Goal: Task Accomplishment & Management: Manage account settings

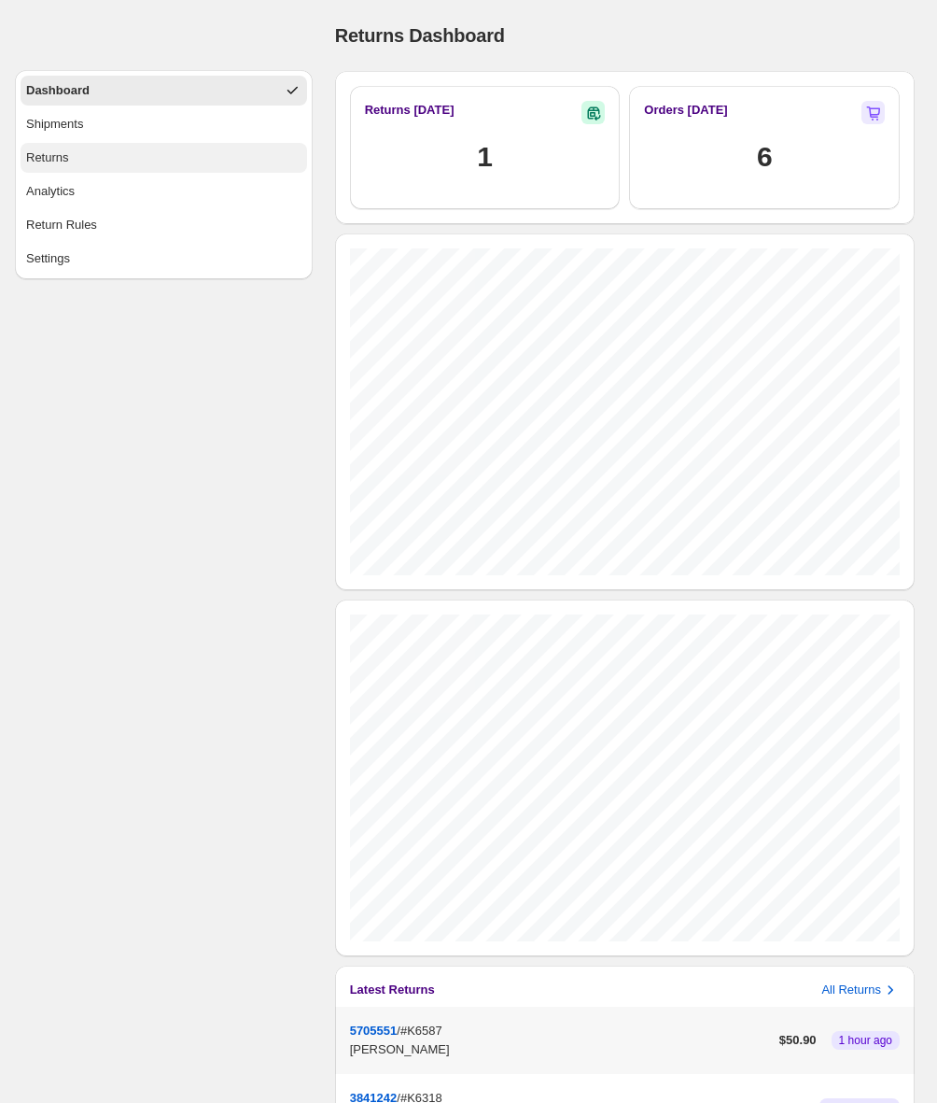
click at [68, 157] on div "Returns" at bounding box center [47, 157] width 43 height 19
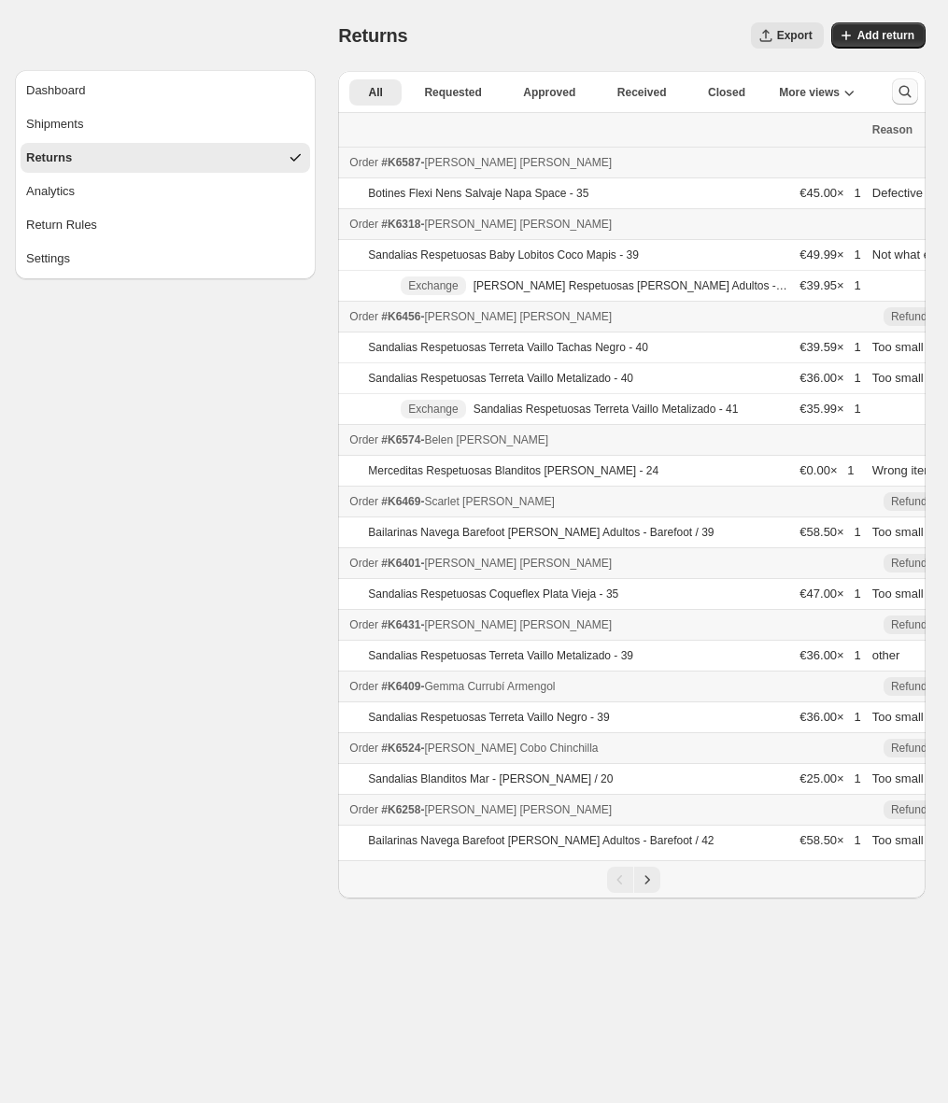
click at [908, 88] on icon "Search and filter results" at bounding box center [904, 91] width 19 height 19
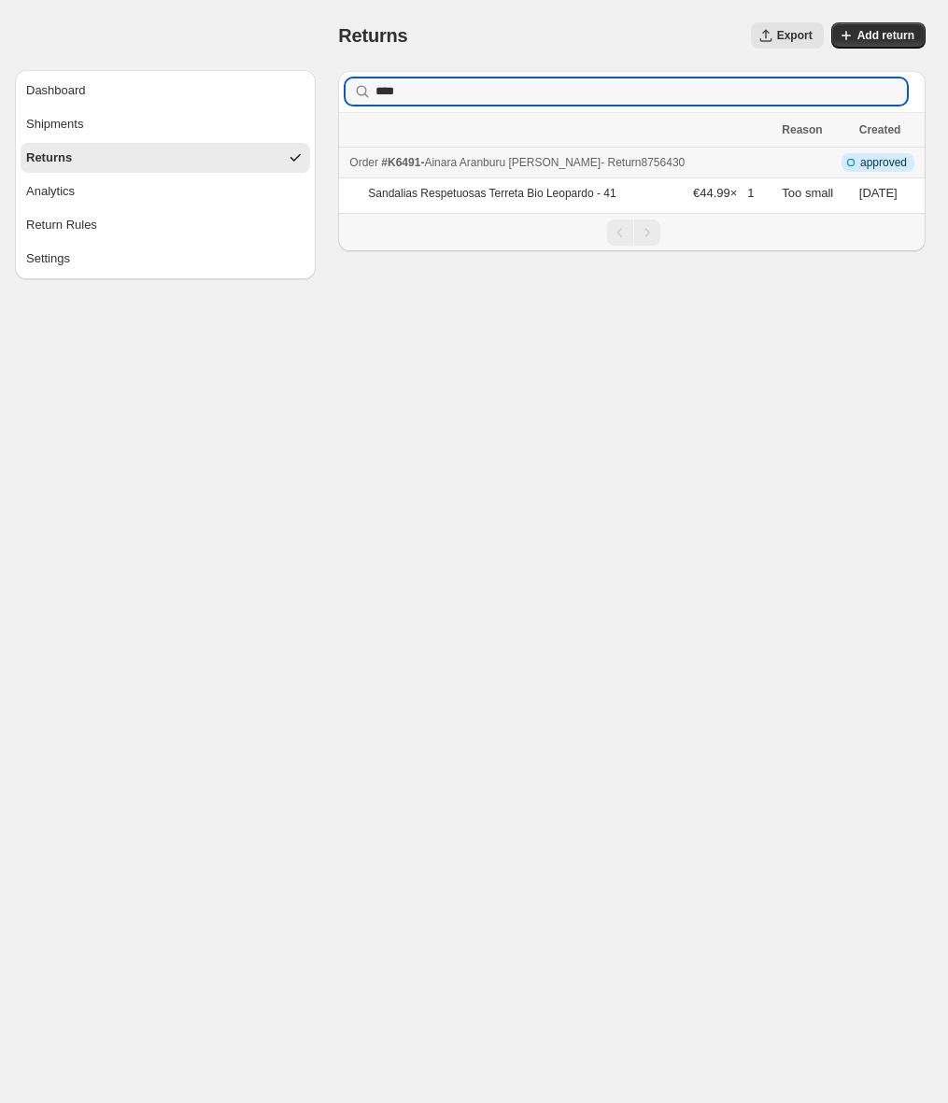
type input "****"
click at [572, 169] on div "Order #K6491 - [PERSON_NAME] [PERSON_NAME] - Return 8756430" at bounding box center [559, 162] width 421 height 19
